Goal: Navigation & Orientation: Find specific page/section

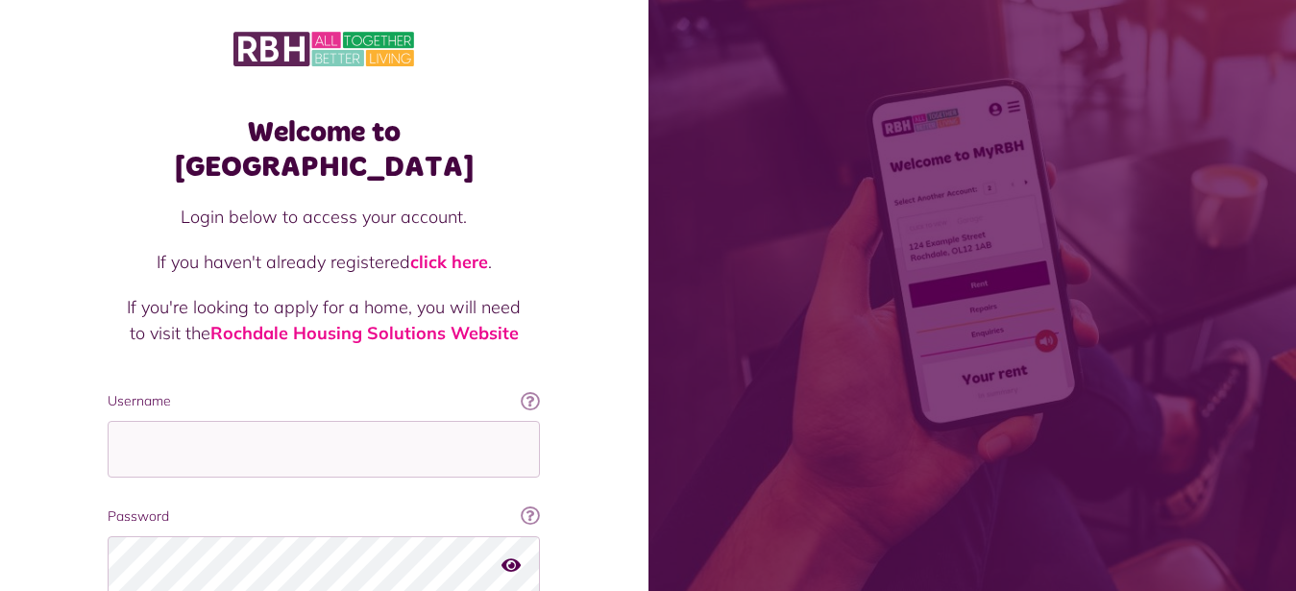
click at [69, 409] on div "Welcome to [GEOGRAPHIC_DATA] Login below to access your account. If you haven't…" at bounding box center [324, 388] width 649 height 776
type input "**********"
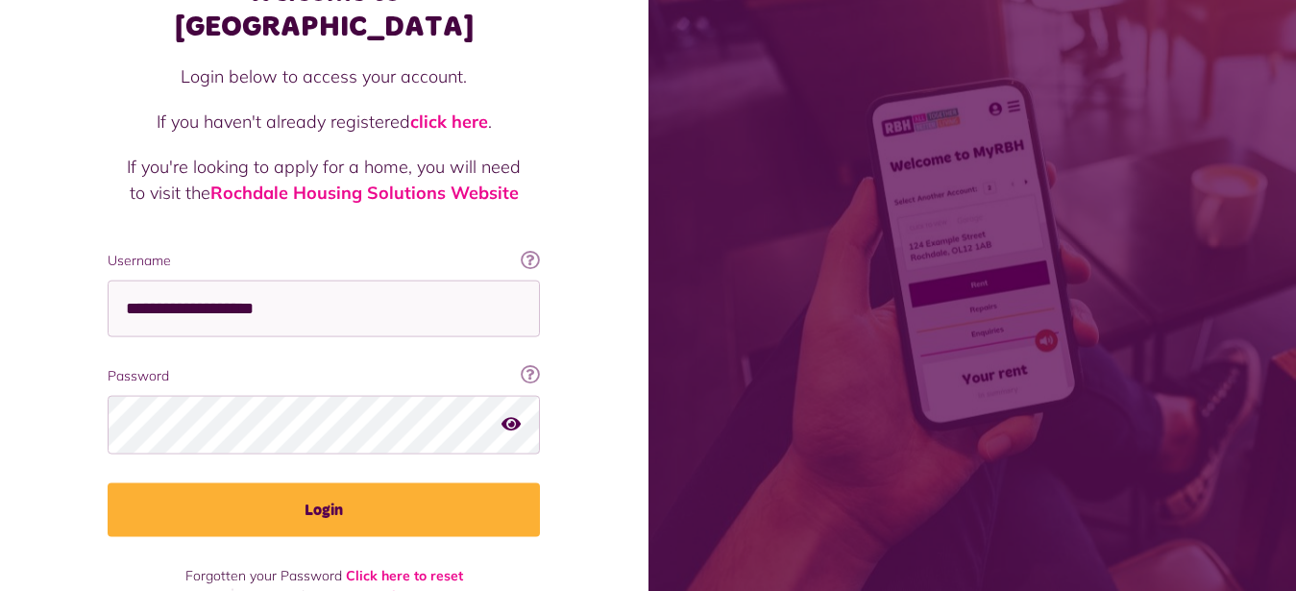
scroll to position [147, 0]
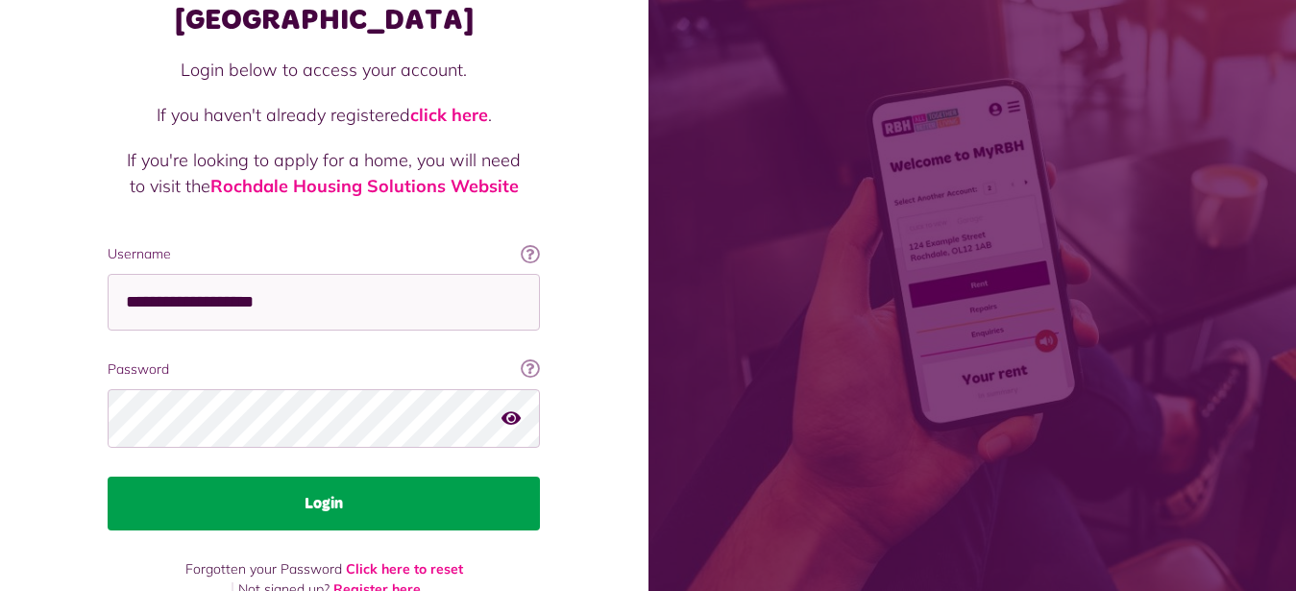
click at [325, 477] on button "Login" at bounding box center [324, 504] width 432 height 54
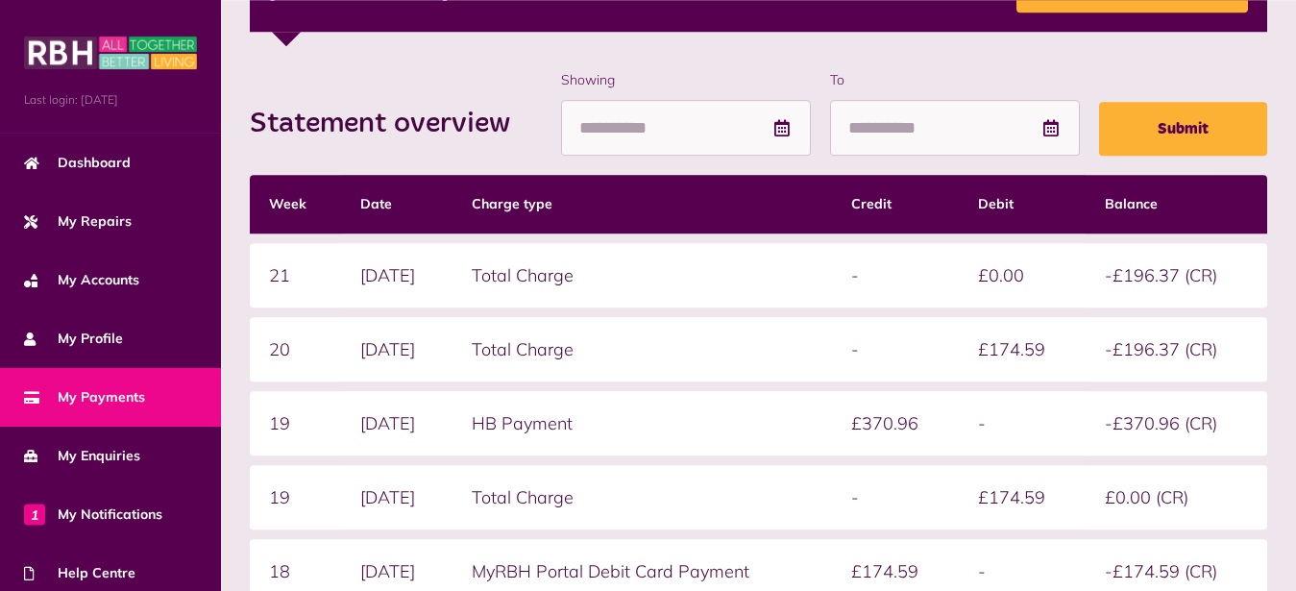
scroll to position [343, 0]
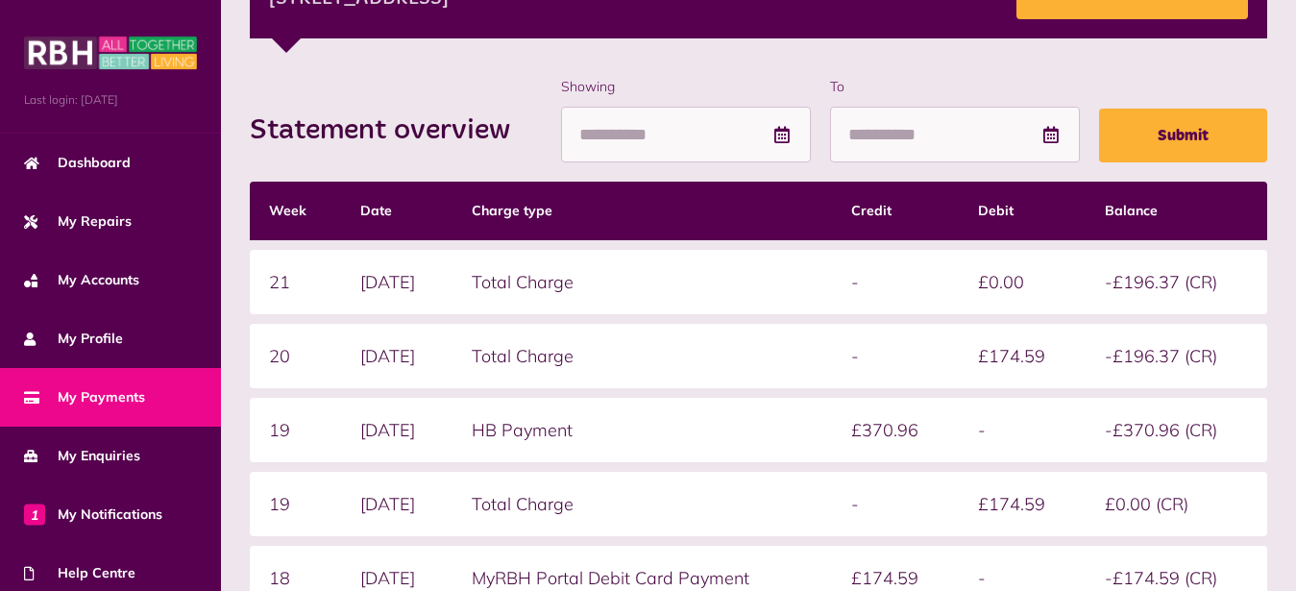
click at [859, 345] on td "-" at bounding box center [895, 356] width 127 height 64
click at [666, 283] on td "Total Charge" at bounding box center [643, 282] width 380 height 64
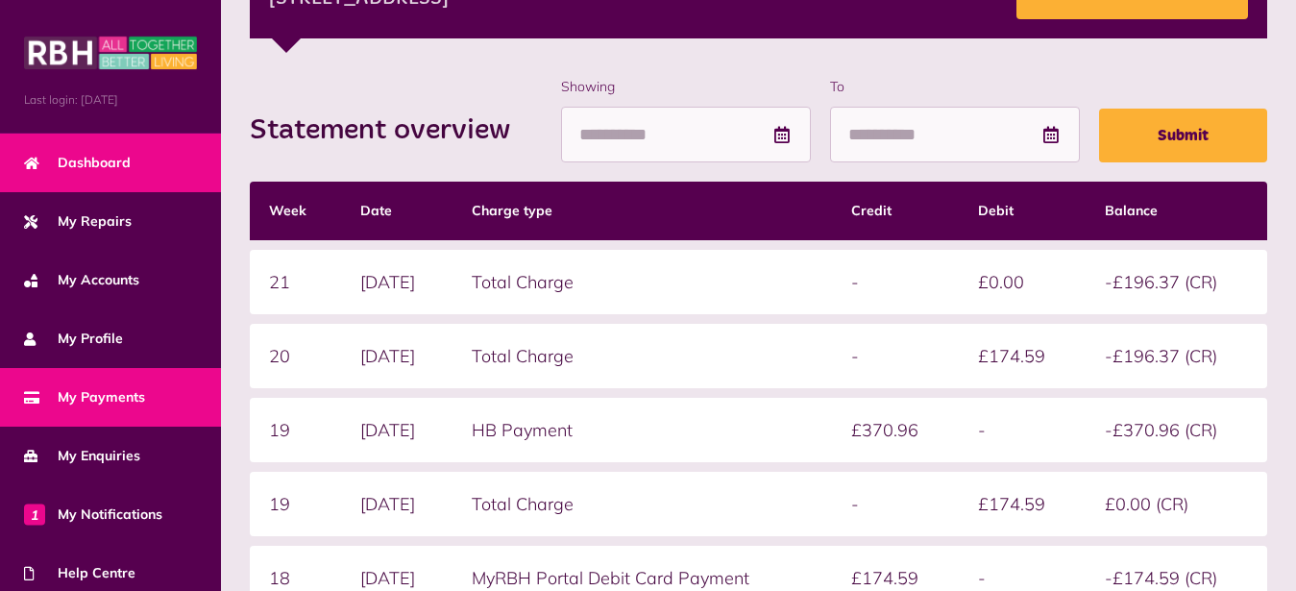
click at [127, 163] on span "Dashboard" at bounding box center [77, 163] width 107 height 20
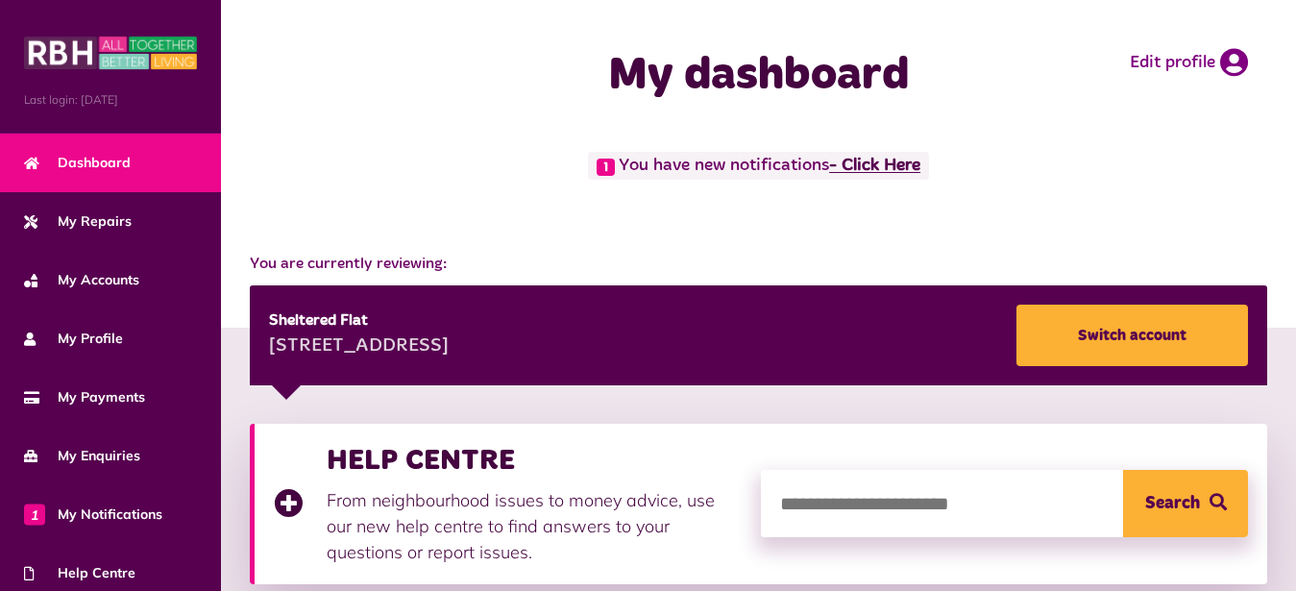
click at [910, 166] on link "- Click Here" at bounding box center [874, 166] width 91 height 17
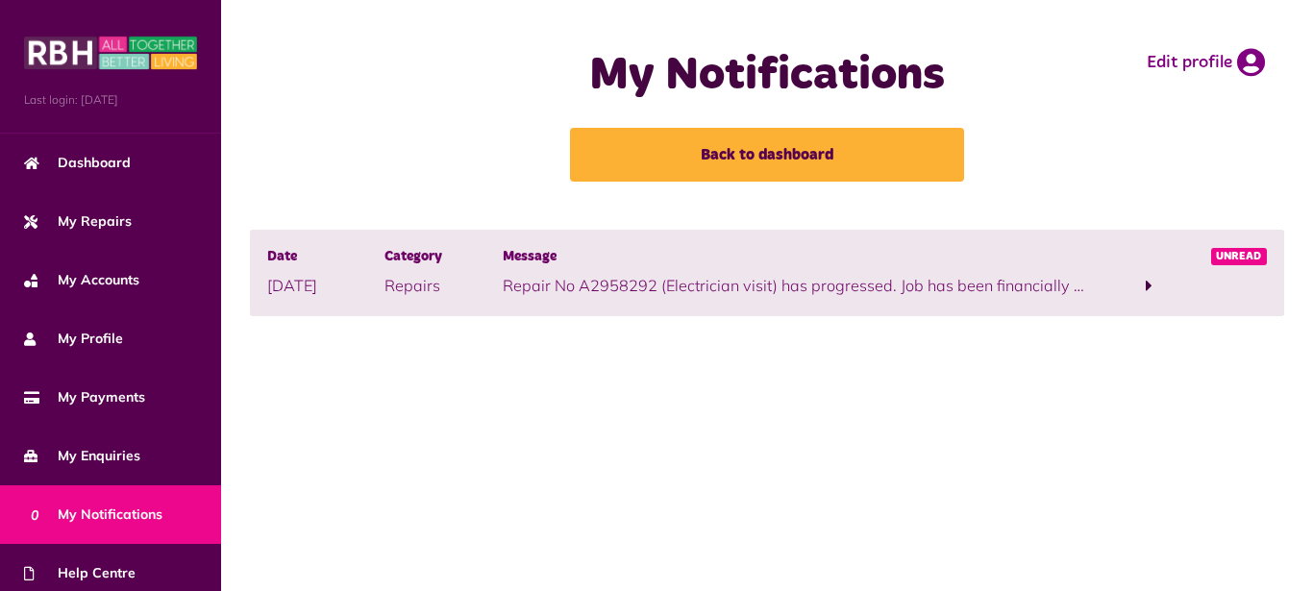
click at [1147, 285] on span at bounding box center [1148, 286] width 117 height 26
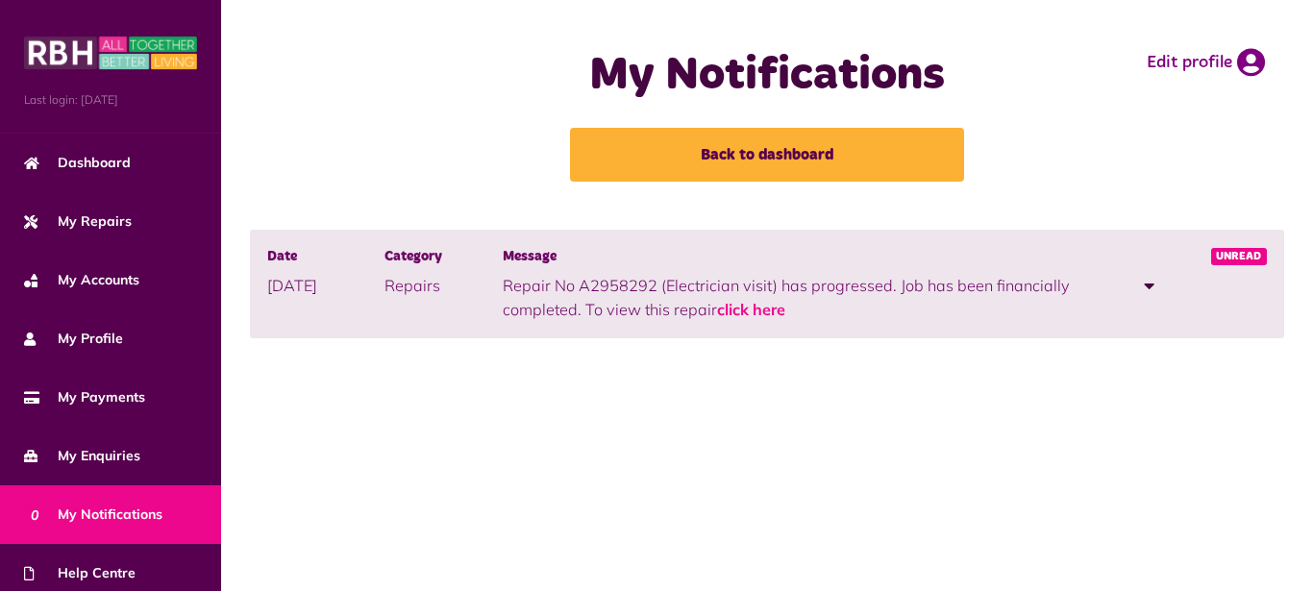
click at [1147, 285] on span at bounding box center [1149, 285] width 11 height 17
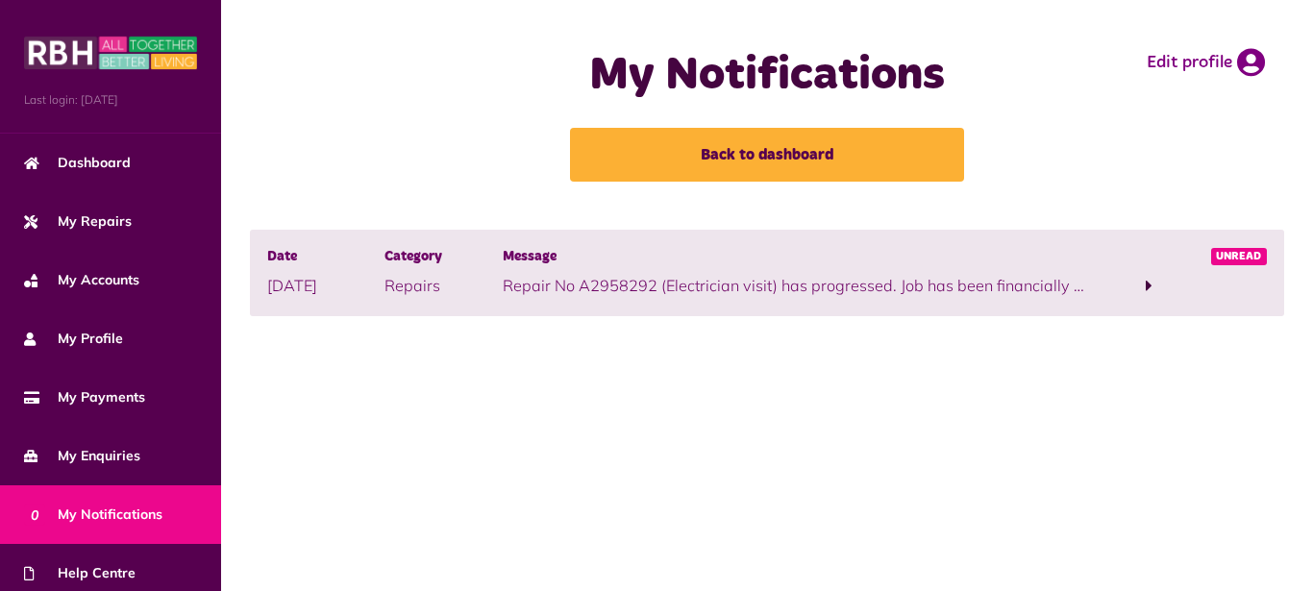
click at [1148, 285] on span at bounding box center [1148, 285] width 7 height 17
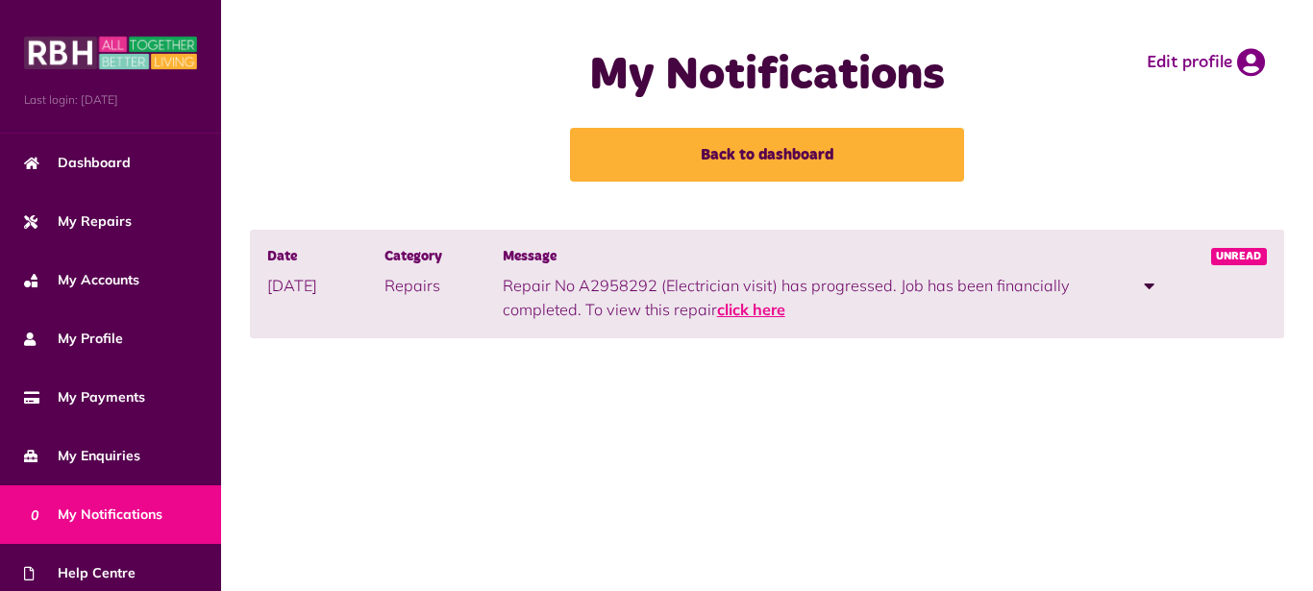
click at [773, 314] on link "click here" at bounding box center [751, 309] width 68 height 19
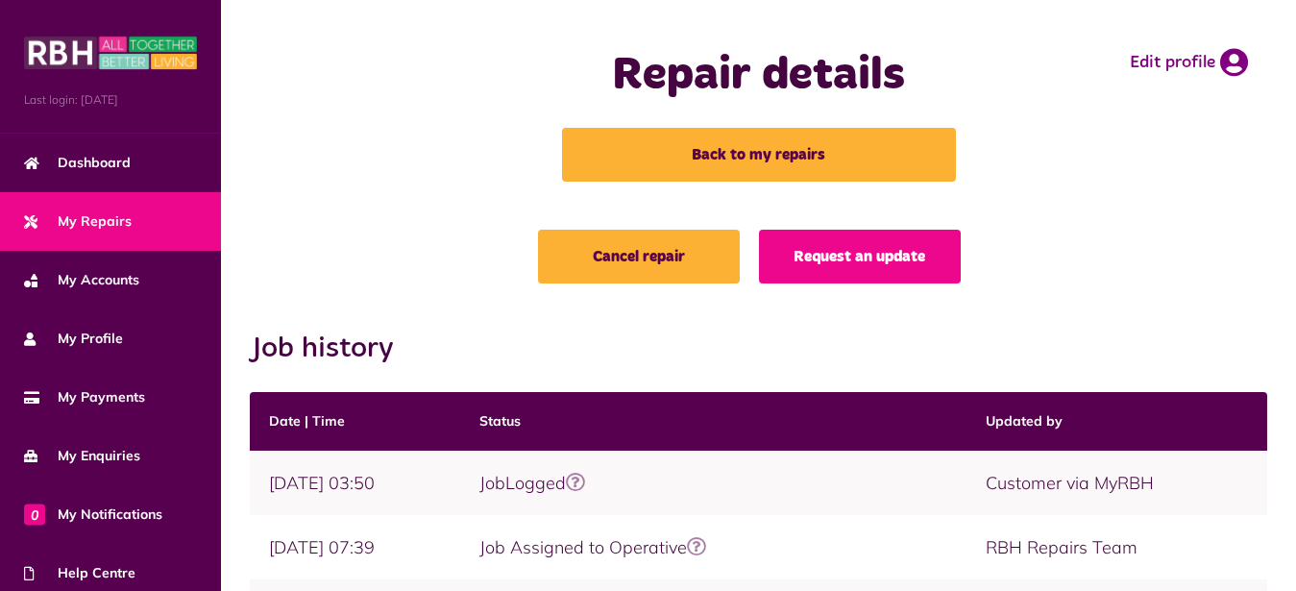
drag, startPoint x: 612, startPoint y: 314, endPoint x: 475, endPoint y: 276, distance: 142.7
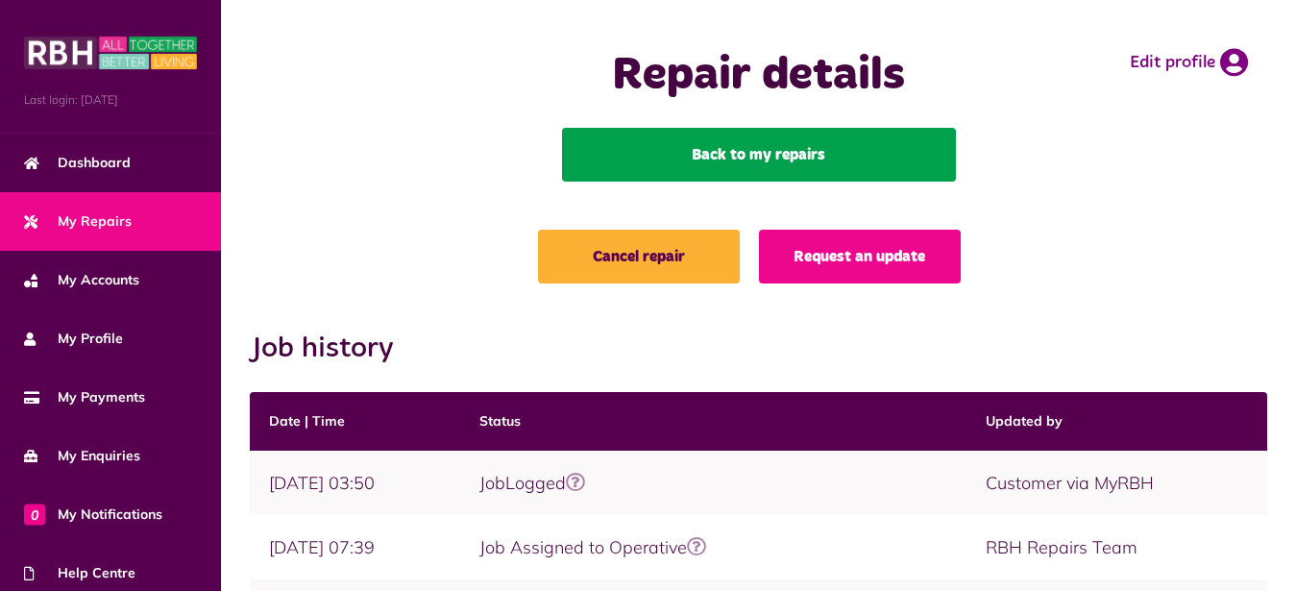
click at [724, 160] on link "Back to my repairs" at bounding box center [759, 155] width 394 height 54
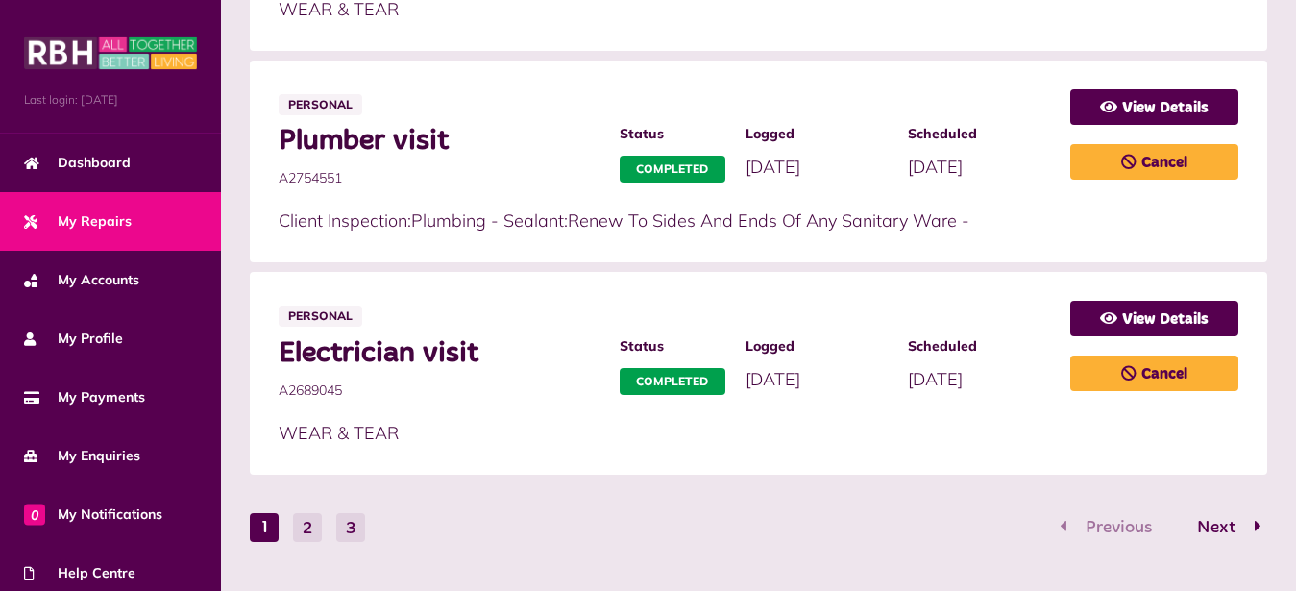
scroll to position [1466, 0]
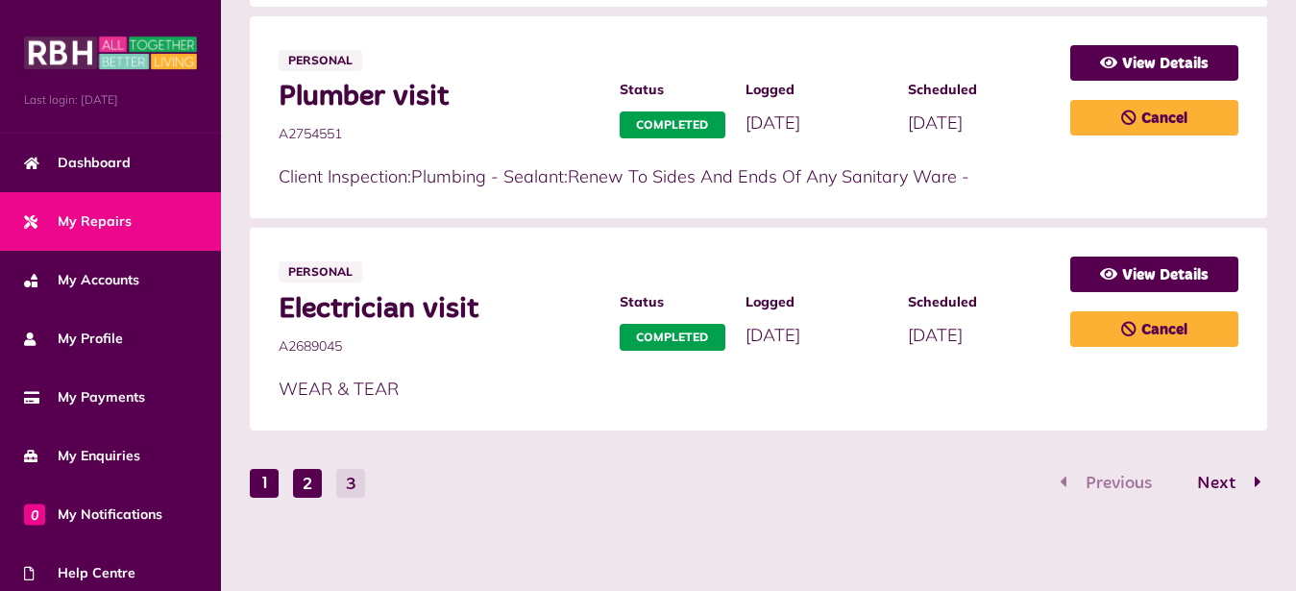
click at [310, 482] on button "2" at bounding box center [307, 483] width 29 height 29
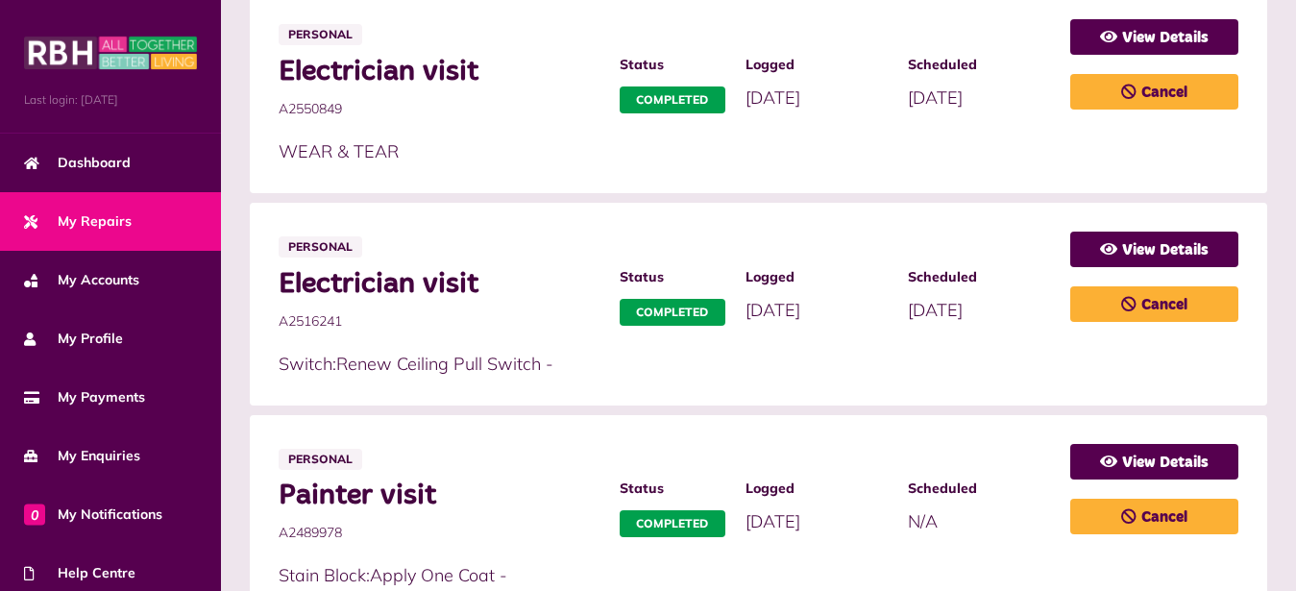
scroll to position [1388, 0]
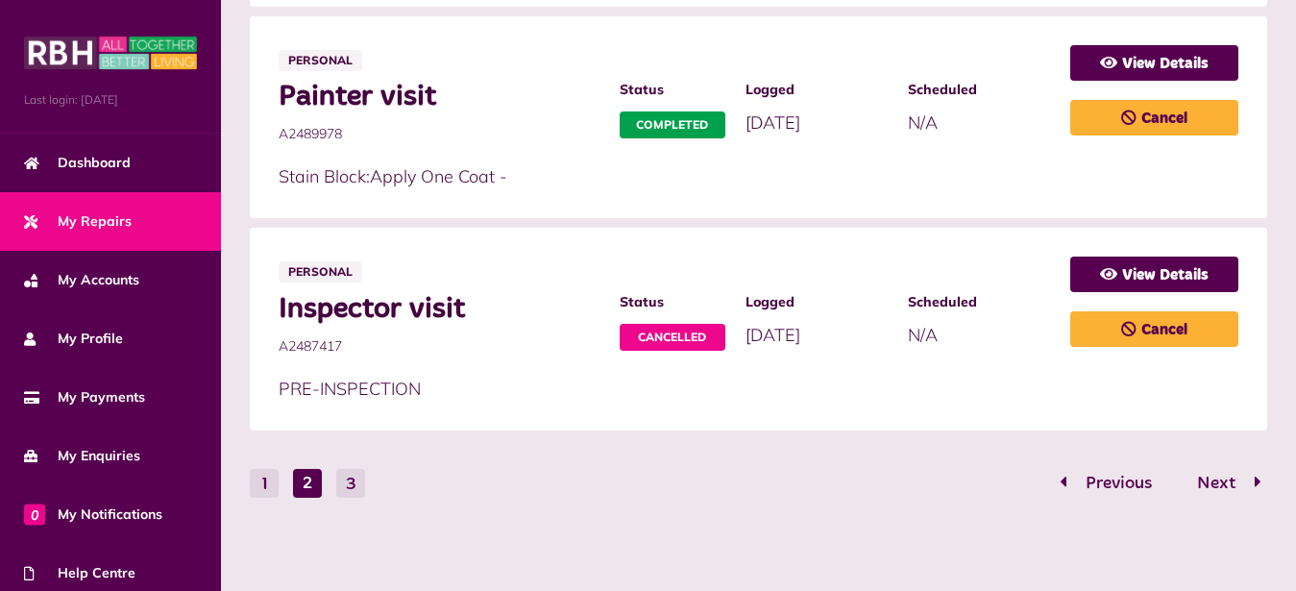
click at [351, 487] on button "3" at bounding box center [350, 483] width 29 height 29
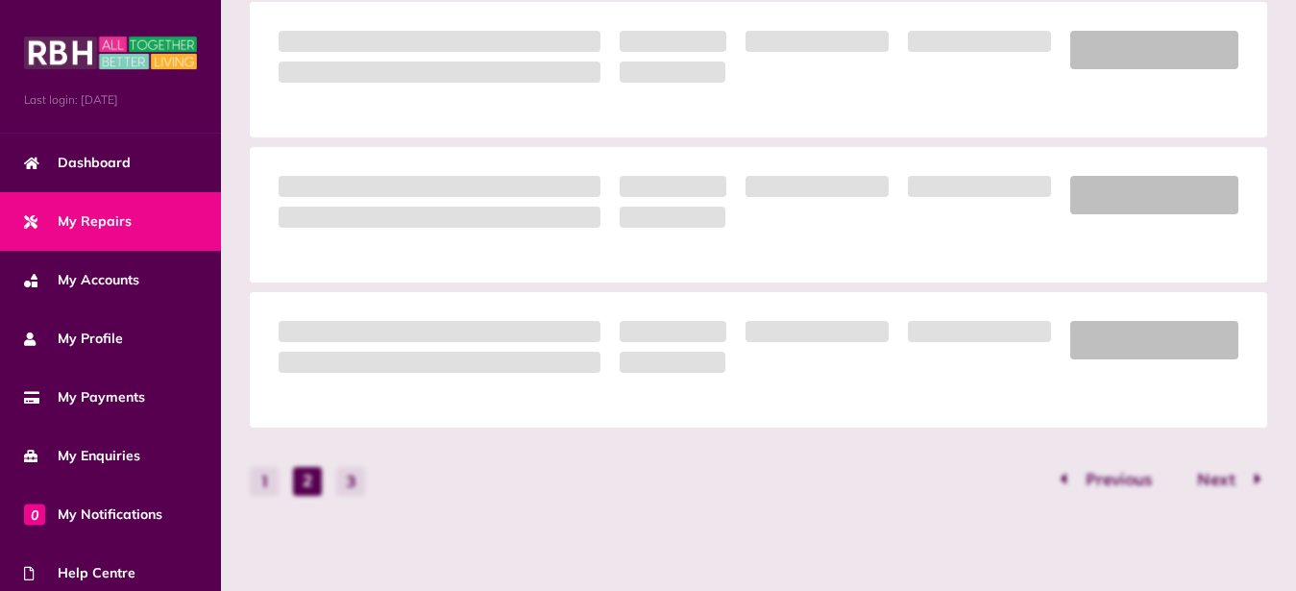
scroll to position [619, 0]
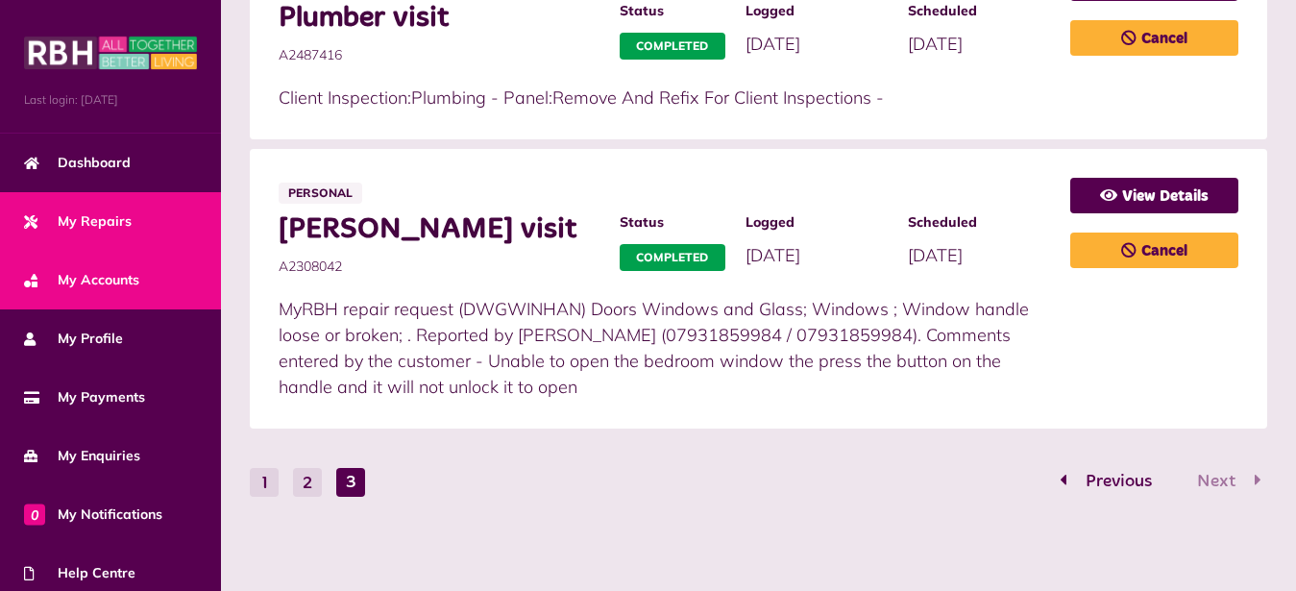
click at [109, 276] on span "My Accounts" at bounding box center [81, 280] width 115 height 20
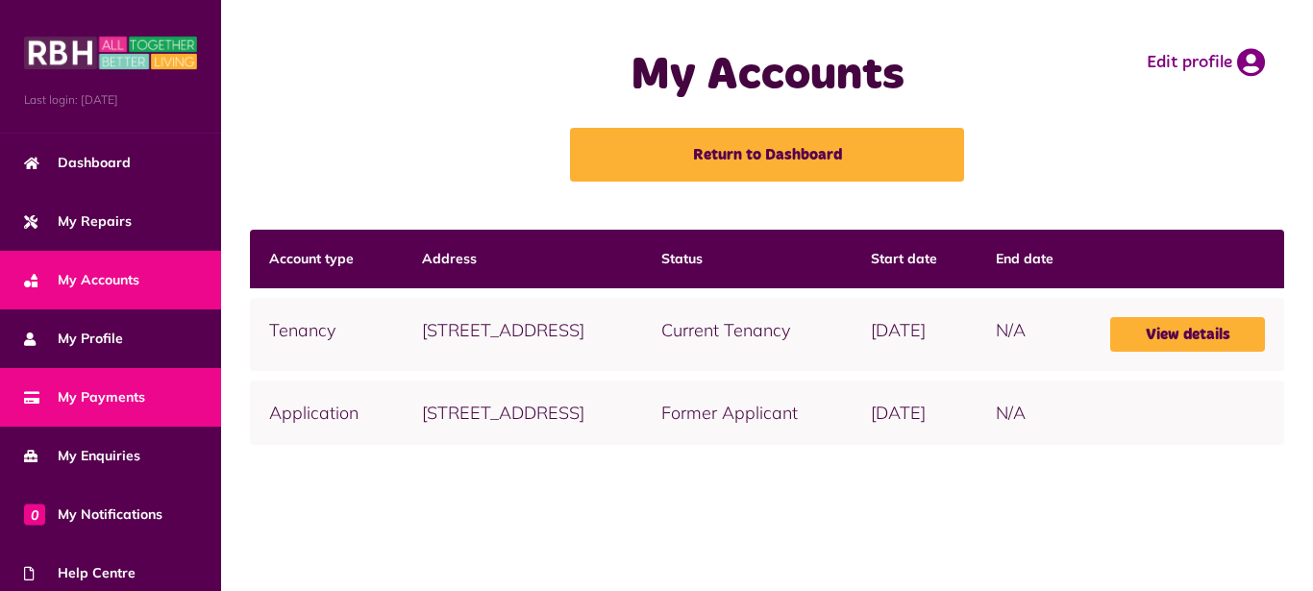
click at [121, 400] on span "My Payments" at bounding box center [84, 397] width 121 height 20
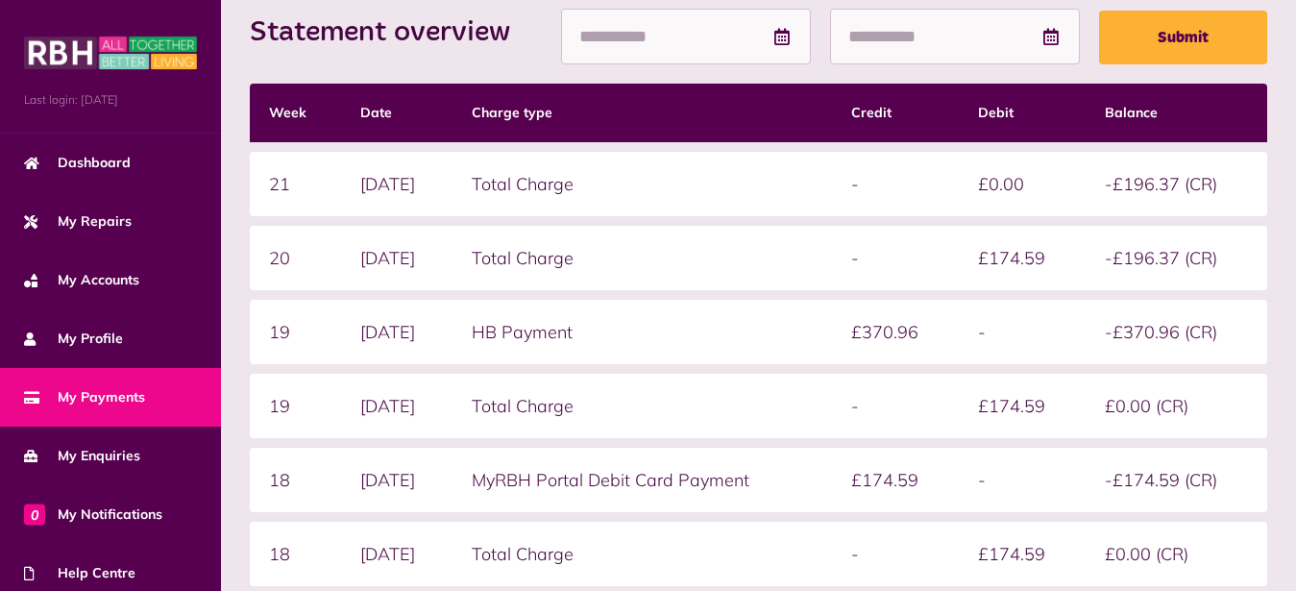
scroll to position [186, 0]
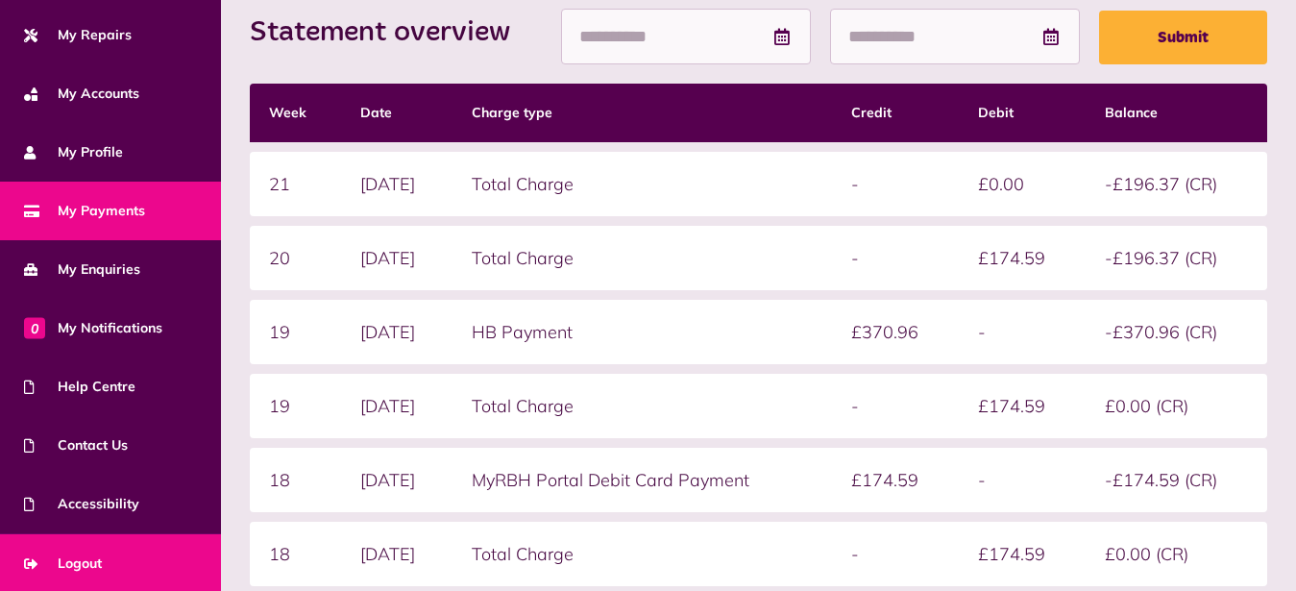
click at [89, 564] on span "Logout" at bounding box center [63, 564] width 78 height 20
